Goal: Task Accomplishment & Management: Use online tool/utility

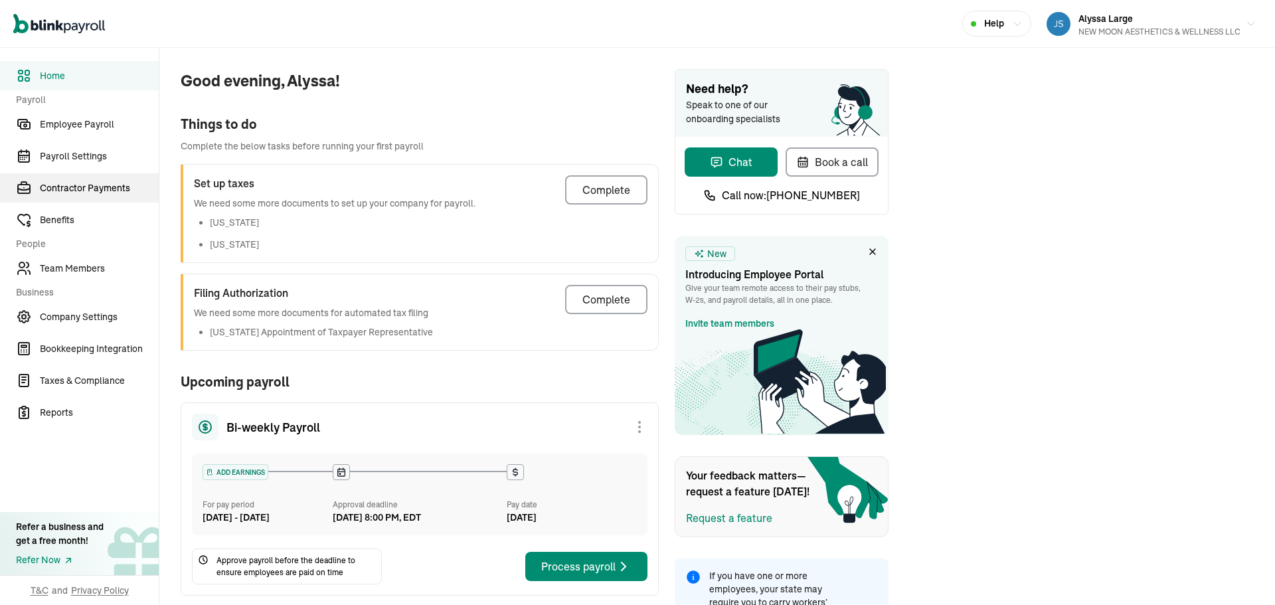
click at [101, 191] on span "Contractor Payments" at bounding box center [99, 188] width 119 height 14
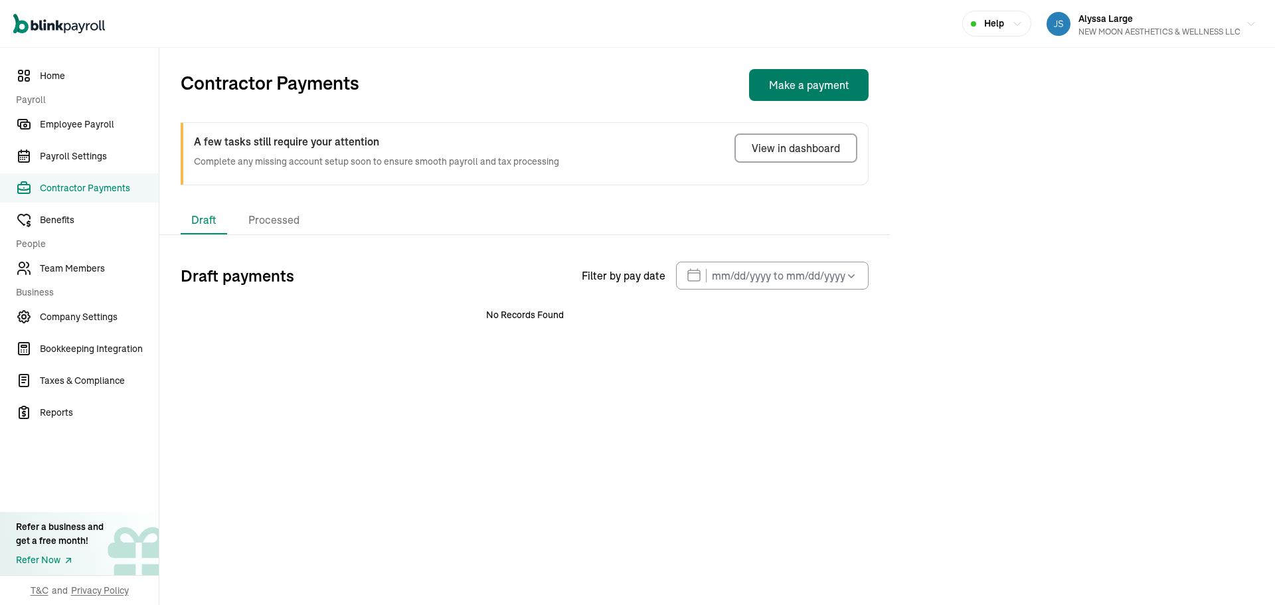
click at [816, 90] on button "Make a payment" at bounding box center [809, 85] width 120 height 32
select select "direct_deposit"
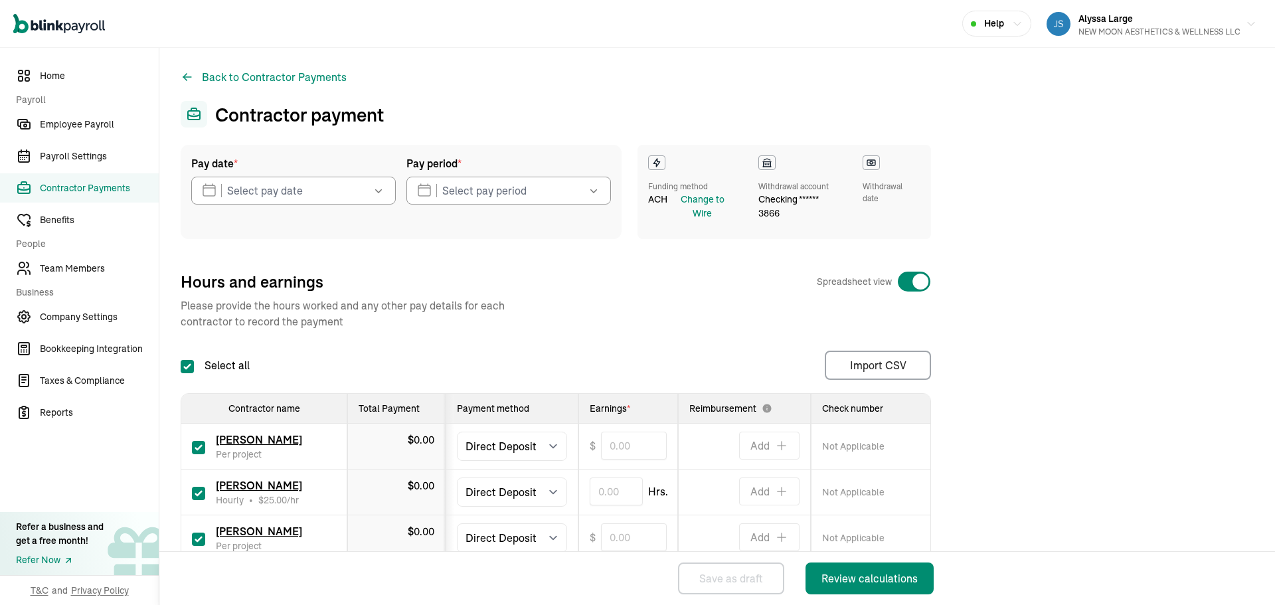
click at [199, 497] on input "checkbox" at bounding box center [198, 493] width 13 height 13
checkbox input "false"
type input "0.00"
click at [192, 539] on input "checkbox" at bounding box center [198, 539] width 13 height 13
checkbox input "false"
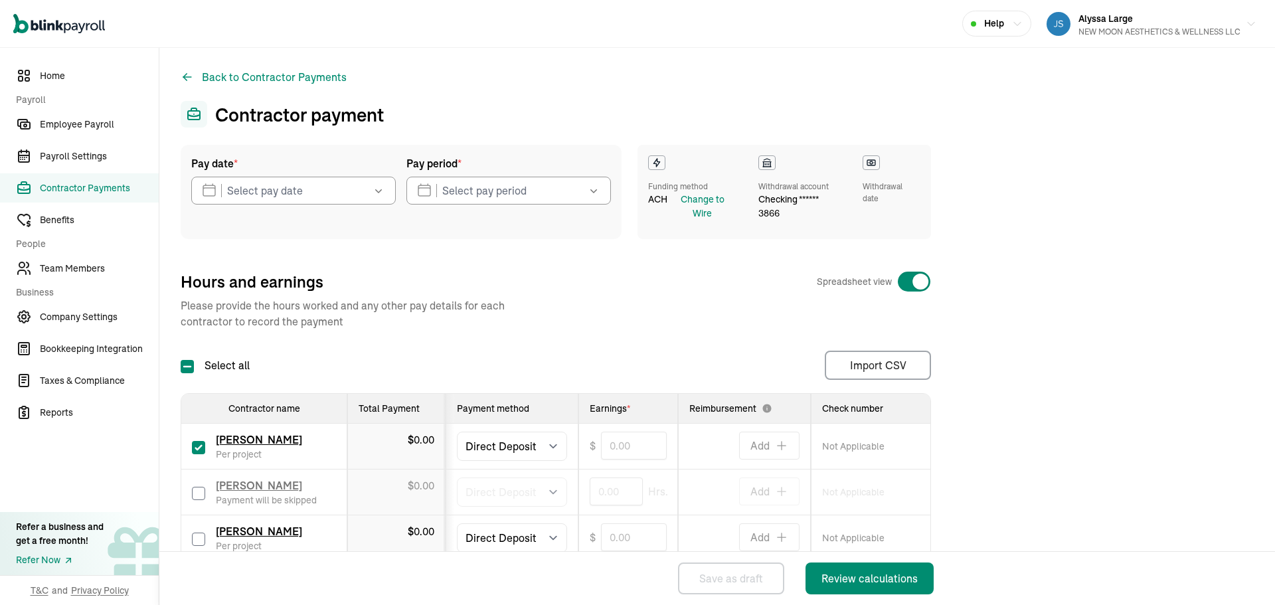
type input "0.00"
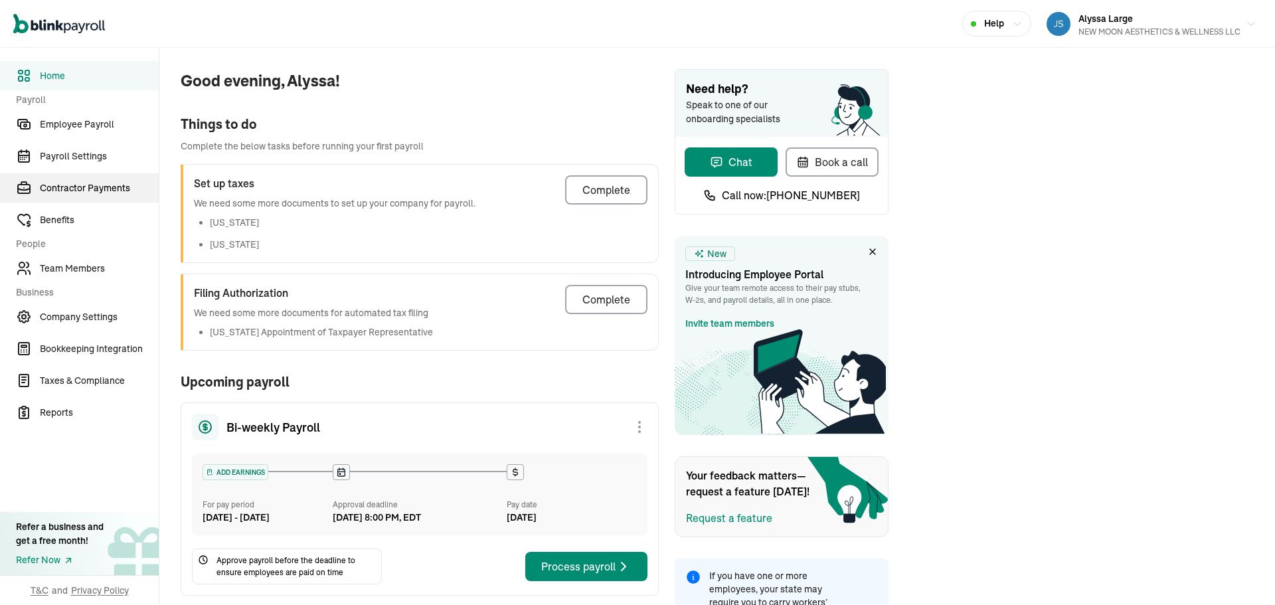
click at [101, 191] on span "Contractor Payments" at bounding box center [99, 188] width 119 height 14
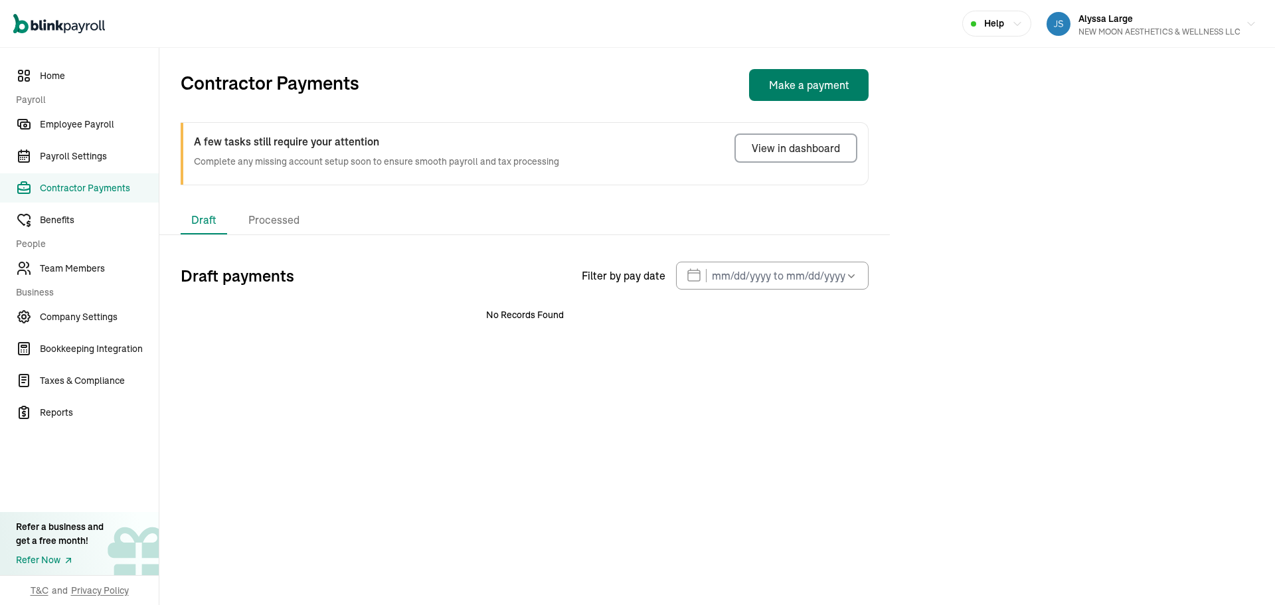
click at [816, 90] on button "Make a payment" at bounding box center [809, 85] width 120 height 32
select select "direct_deposit"
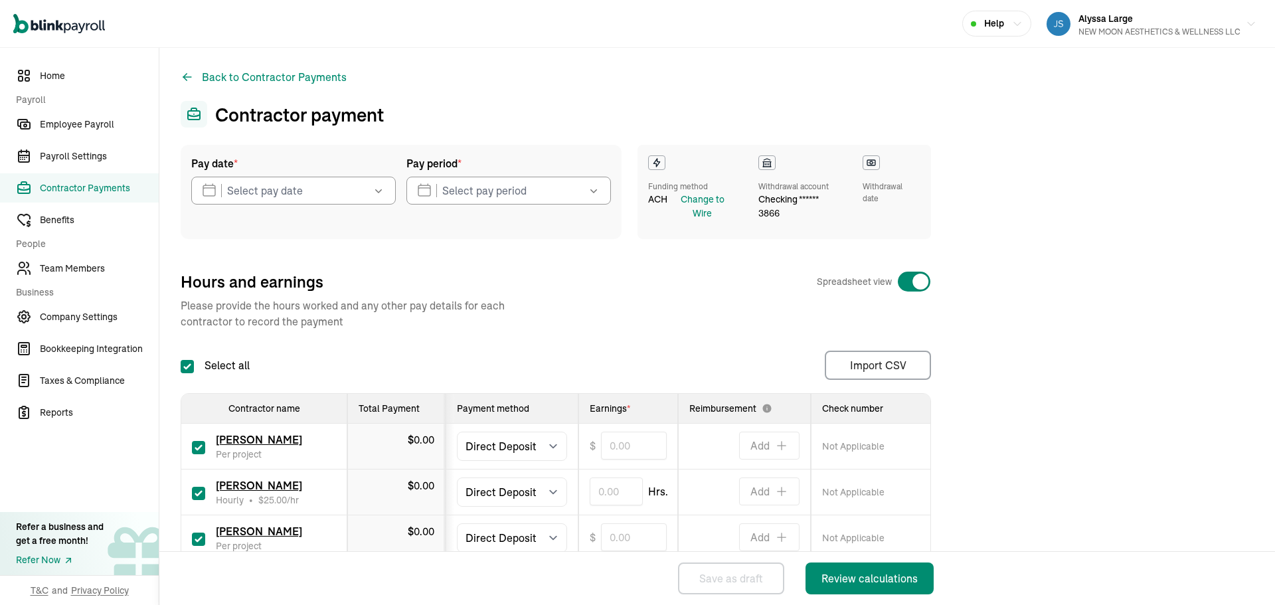
click at [199, 497] on input "checkbox" at bounding box center [198, 493] width 13 height 13
checkbox input "false"
type input "0.00"
click at [192, 539] on input "checkbox" at bounding box center [198, 539] width 13 height 13
checkbox input "false"
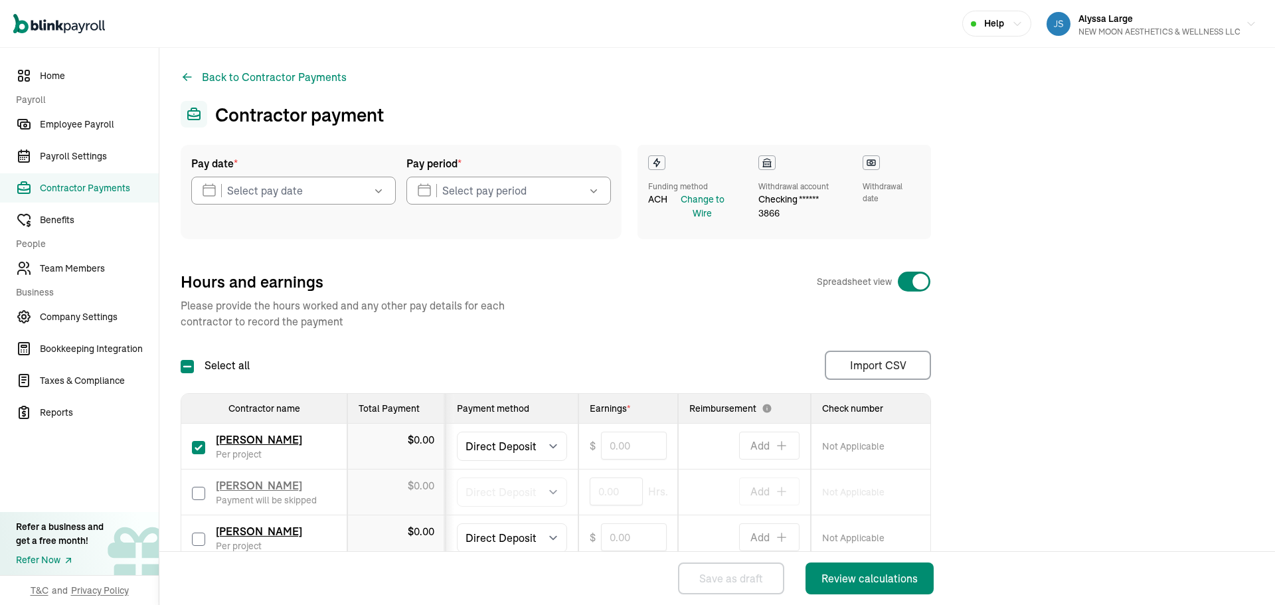
type input "0.00"
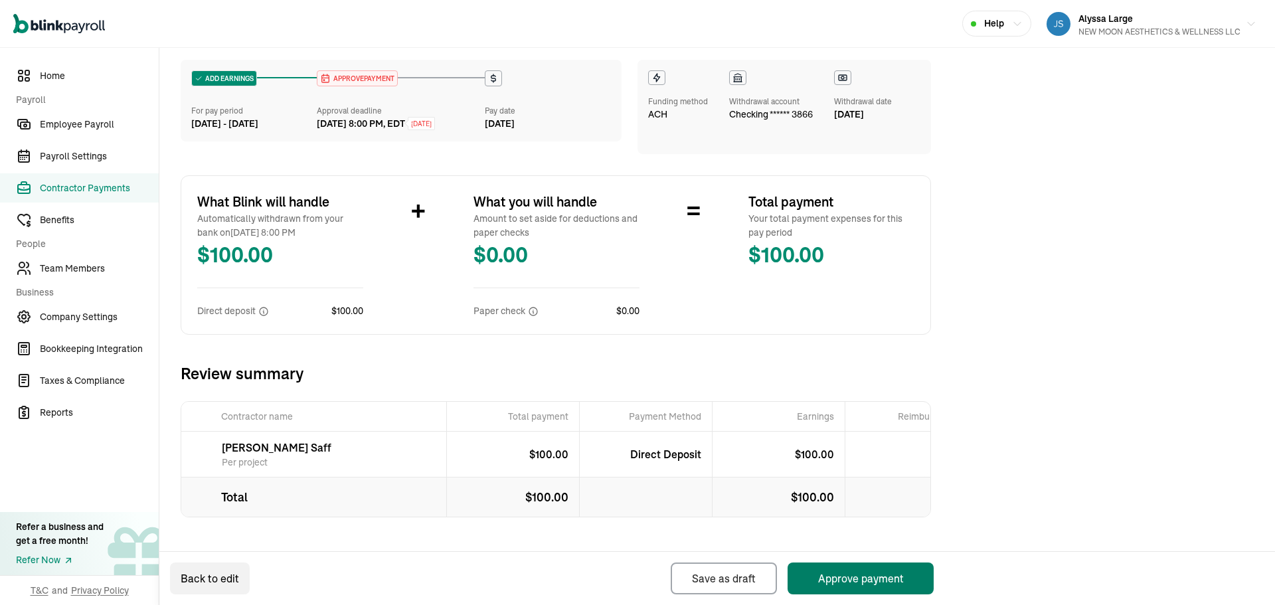
click at [815, 568] on button "Approve payment" at bounding box center [861, 579] width 146 height 32
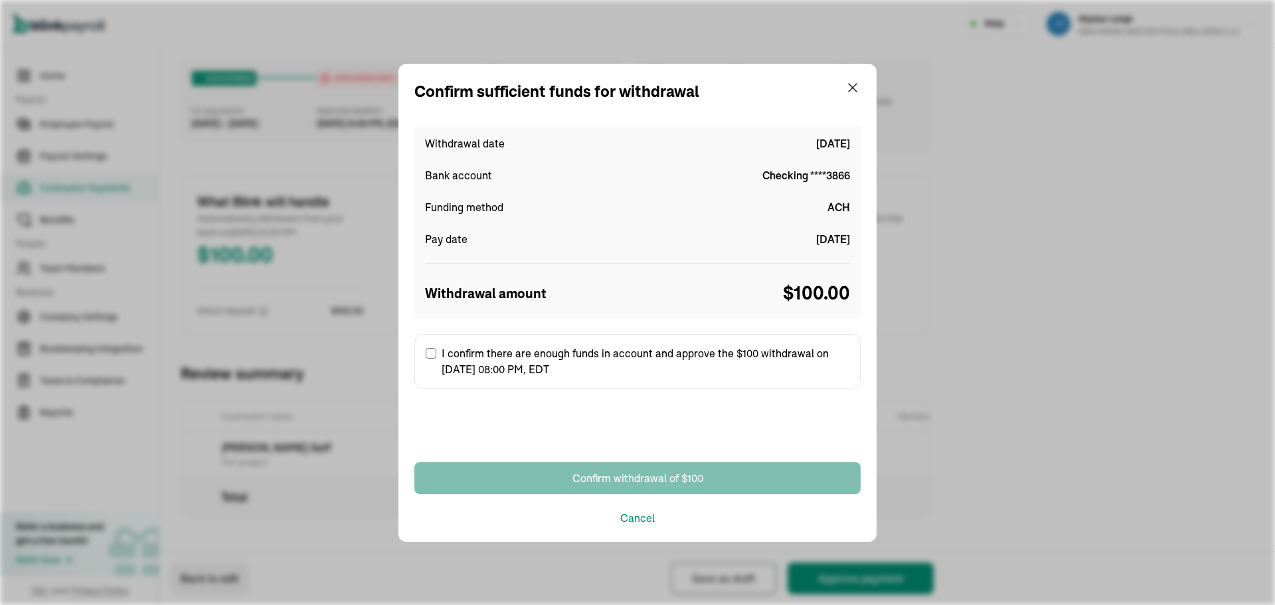
click at [433, 351] on input "I confirm there are enough funds in account and approve the $100 withdrawal on …" at bounding box center [431, 353] width 11 height 11
checkbox input "true"
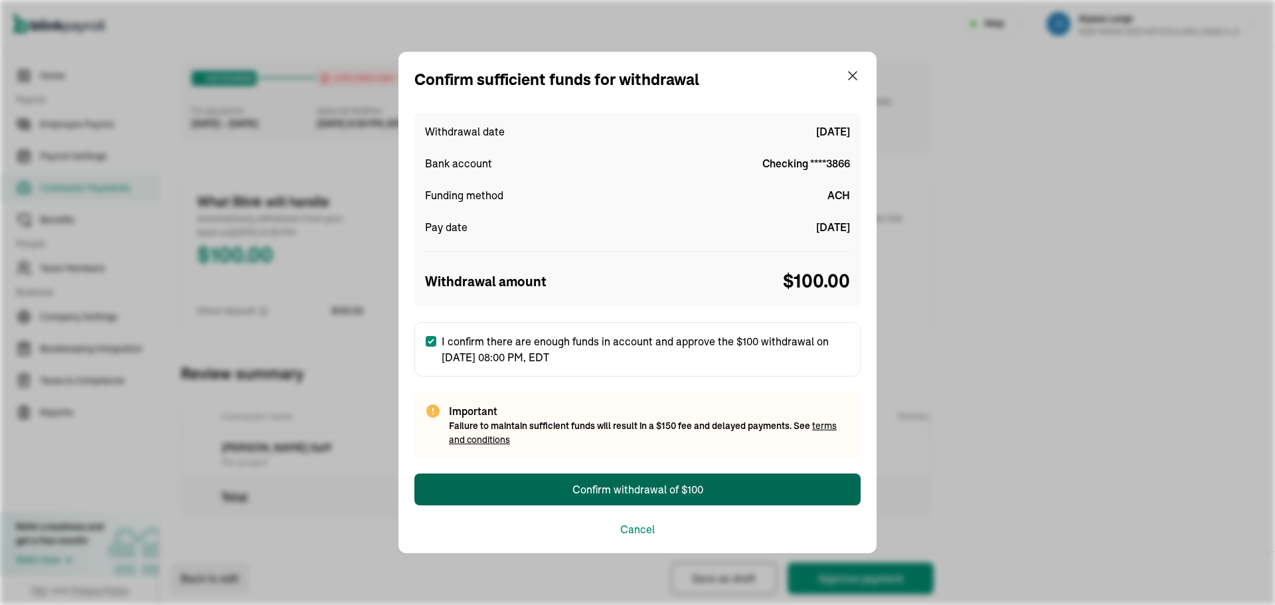
click at [608, 493] on div "Confirm withdrawal of $100" at bounding box center [637, 489] width 131 height 16
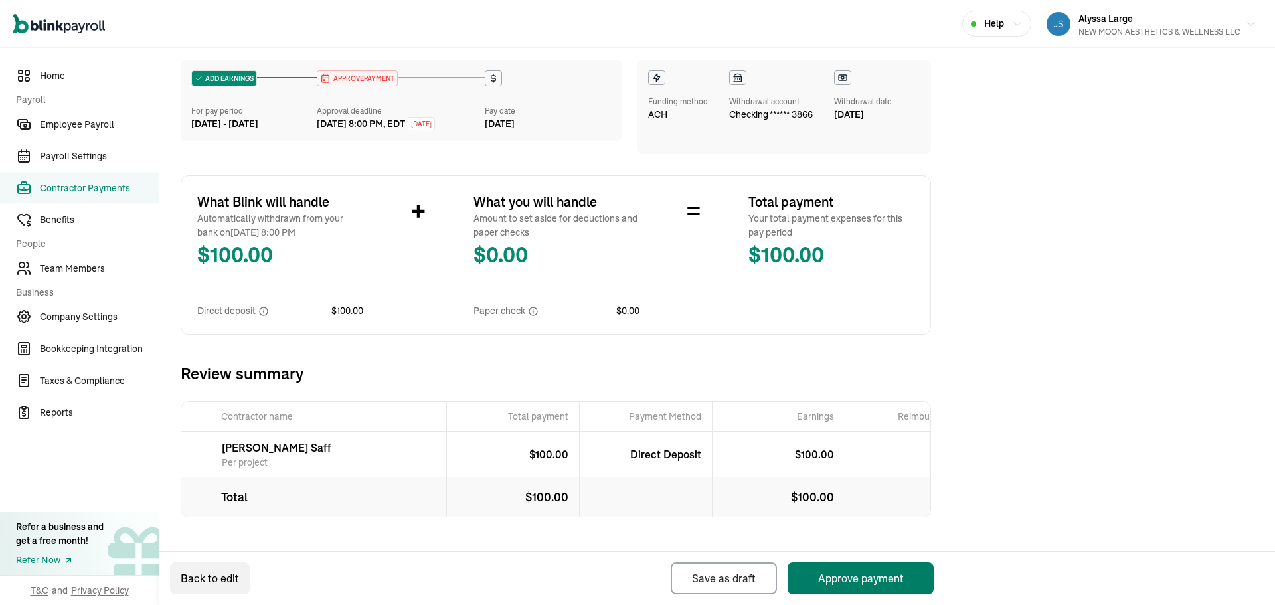
click at [815, 568] on button "Approve payment" at bounding box center [861, 579] width 146 height 32
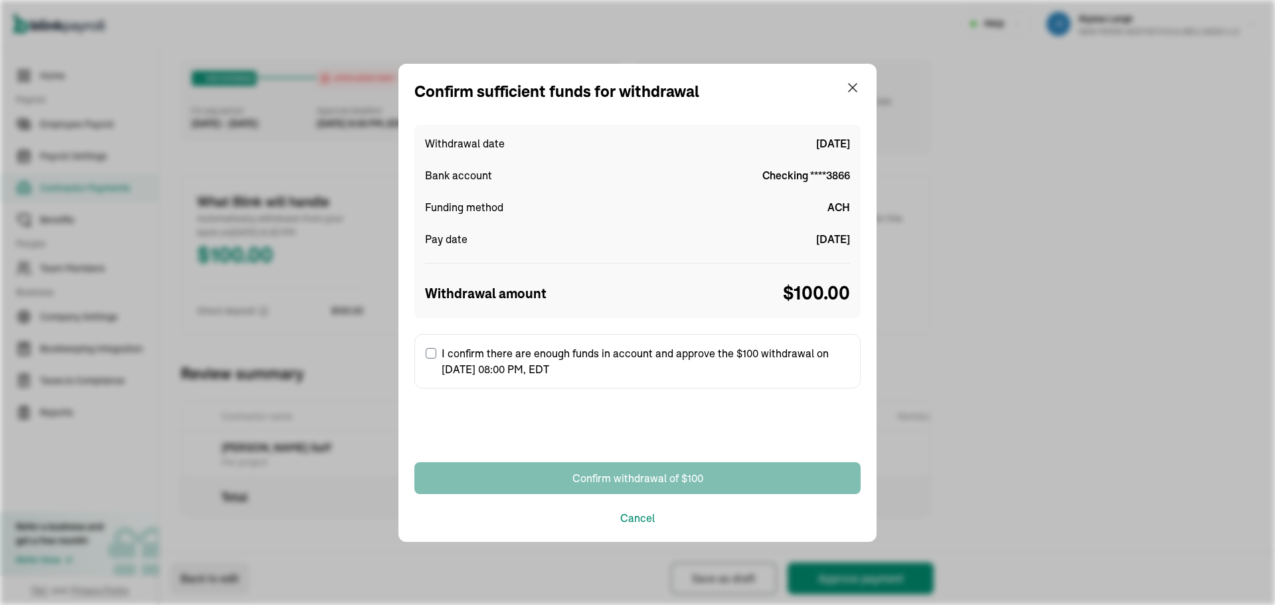
click at [433, 351] on input "I confirm there are enough funds in account and approve the $100 withdrawal on …" at bounding box center [431, 353] width 11 height 11
checkbox input "true"
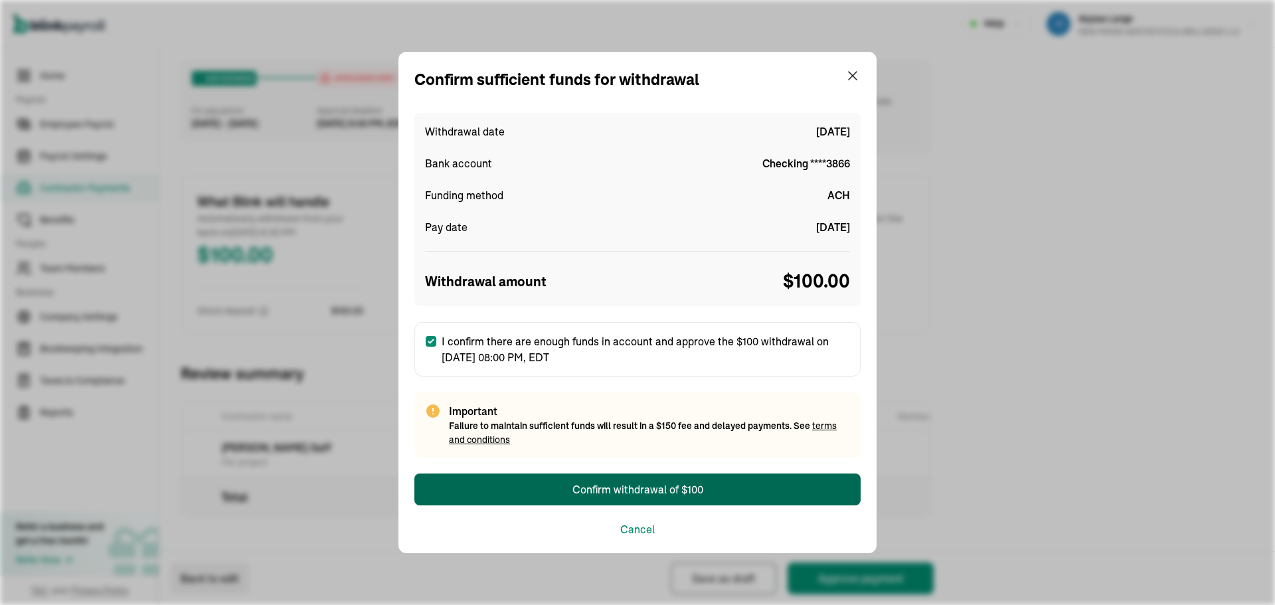
click at [608, 493] on div "Confirm withdrawal of $100" at bounding box center [637, 489] width 131 height 16
